Goal: Feedback & Contribution: Submit feedback/report problem

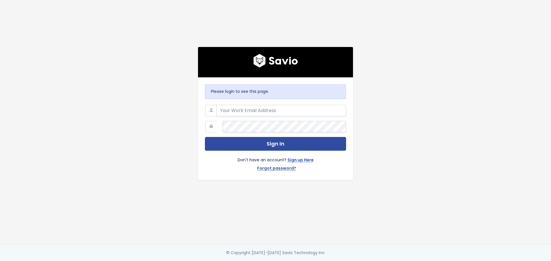
type input "product@haulerhero.com"
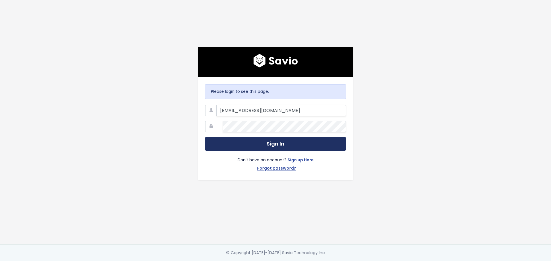
click at [269, 141] on button "Sign In" at bounding box center [275, 144] width 141 height 14
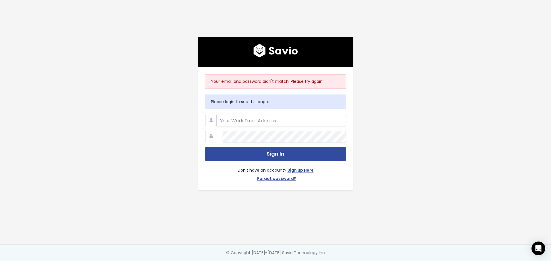
type input "jim.rankin@haulerhero.com"
click at [213, 131] on div at bounding box center [275, 131] width 141 height 0
click at [205, 147] on button "Sign In" at bounding box center [275, 154] width 141 height 14
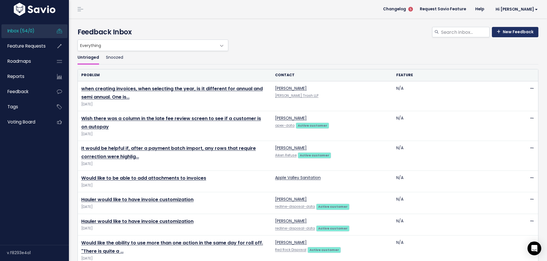
click at [510, 37] on link "New Feedback" at bounding box center [515, 32] width 46 height 10
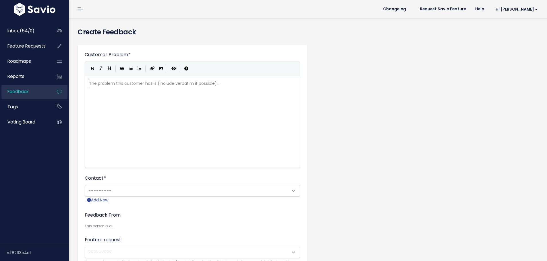
scroll to position [1, 0]
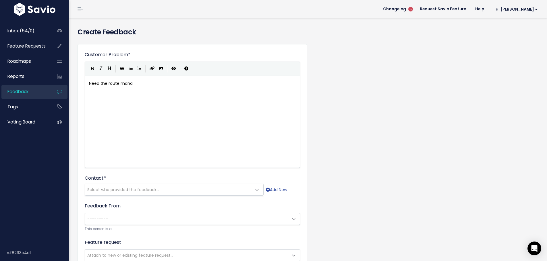
type textarea "Need the route manan"
type textarea "ger screen to self refresh so"
type textarea "at least every 10 minutes. We ahve multiple departments and"
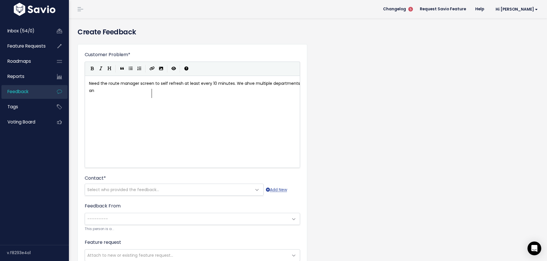
scroll to position [3, 153]
click at [284, 94] on span "Need the route manager screen to self refresh at least every 10 minutes. We ahv…" at bounding box center [195, 87] width 212 height 13
type textarea "qa"
type textarea "a"
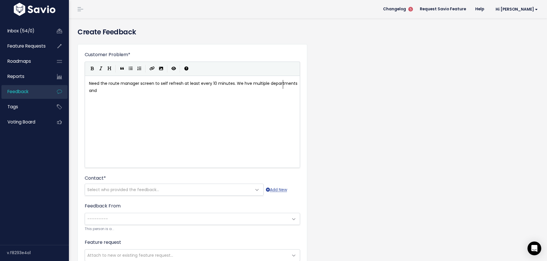
scroll to position [3, 3]
click at [183, 94] on pre "Need the route manager screen to self refresh at least every 10 minutes. We hav…" at bounding box center [194, 87] width 213 height 14
type textarea "all working on setting and assigning routes. A"
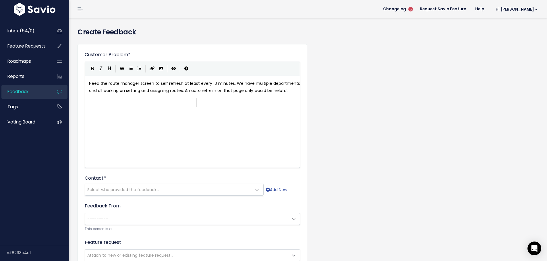
scroll to position [3, 126]
type textarea "n auto refresh on that page only would be helpful. When we hit the refresh butt…"
type textarea "The cis"
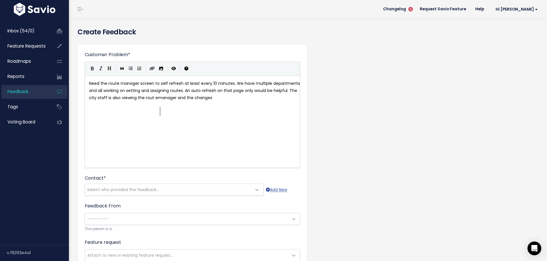
type textarea "ty staff is also viewing the rout emanager and the changes"
click at [290, 101] on span "Need the route manager screen to self refresh at least every 10 minutes. We hav…" at bounding box center [195, 91] width 212 height 20
type textarea "e"
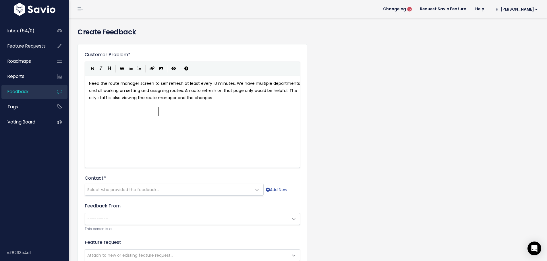
click at [163, 102] on pre "Need the route manager screen to self refresh at least every 10 minutes. We hav…" at bounding box center [194, 91] width 213 height 22
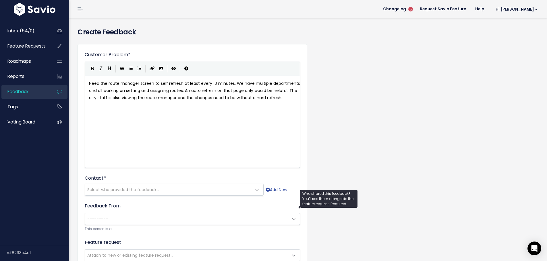
type textarea "need to be without a hard refresh."
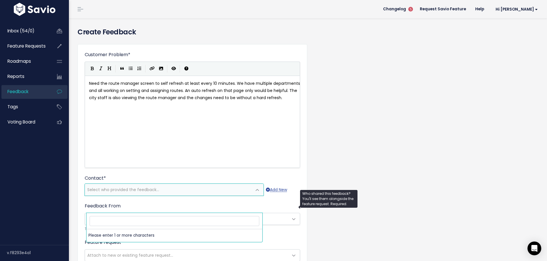
click at [131, 193] on span "Select who provided the feedback..." at bounding box center [123, 190] width 72 height 6
click at [117, 223] on input "search" at bounding box center [175, 221] width 170 height 10
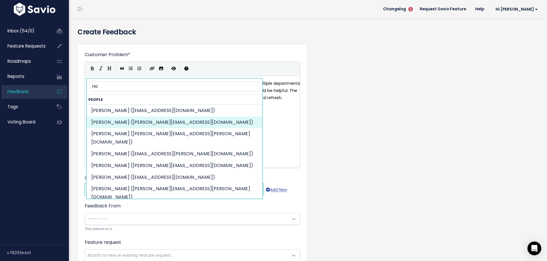
type input "nic"
select select "ACTIVE"
select select "89468036"
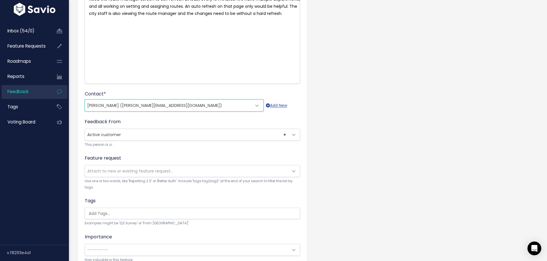
scroll to position [86, 0]
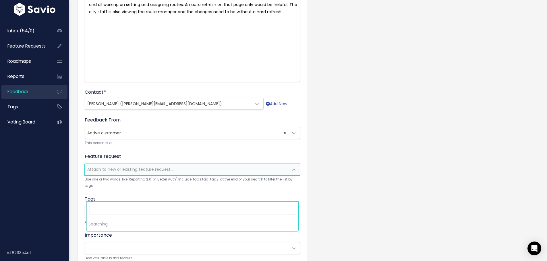
click at [292, 176] on span at bounding box center [293, 169] width 11 height 11
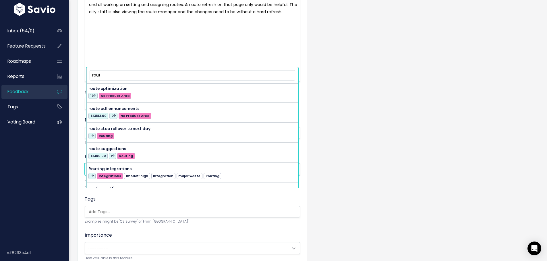
scroll to position [604, 0]
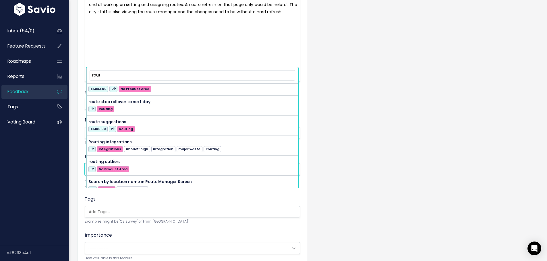
type input "rout"
select select "34950"
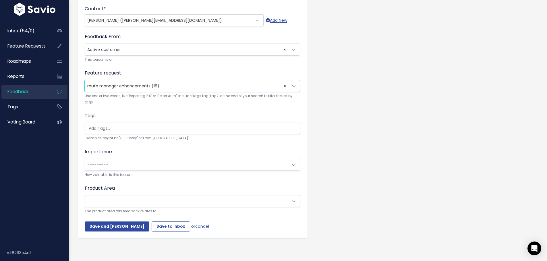
scroll to position [172, 0]
click at [108, 168] on span "---------" at bounding box center [97, 165] width 21 height 6
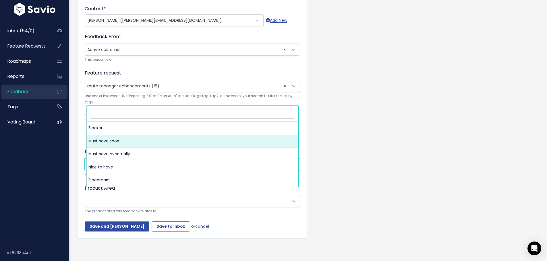
select select "MUST_HAVE"
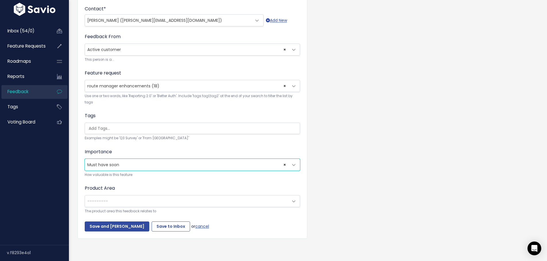
scroll to position [230, 0]
click at [114, 196] on span "---------" at bounding box center [186, 201] width 203 height 11
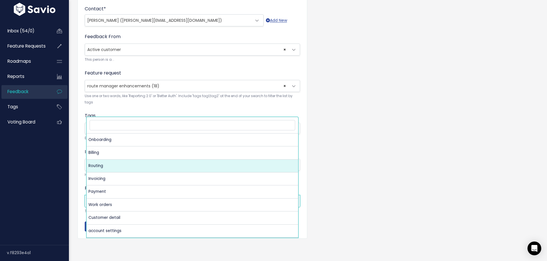
select select "MAIN:ROUTING"
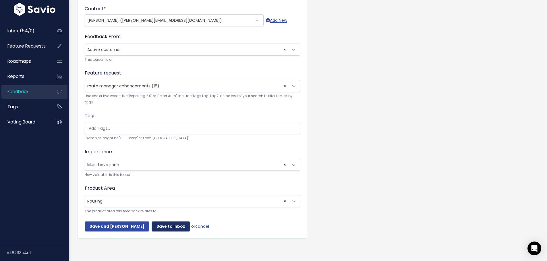
click at [176, 222] on input "Save to Inbox" at bounding box center [171, 227] width 38 height 10
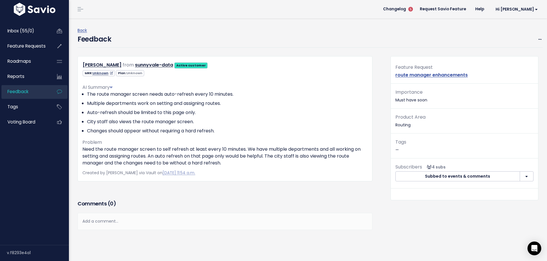
click at [113, 75] on icon at bounding box center [110, 73] width 5 height 3
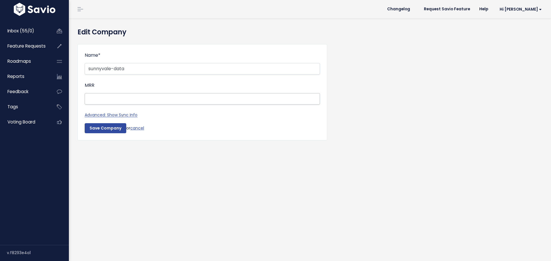
click at [102, 105] on input "MRR" at bounding box center [202, 98] width 235 height 11
type input "6000"
click at [107, 134] on input "Save Company" at bounding box center [106, 128] width 42 height 10
